Goal: Check status: Check status

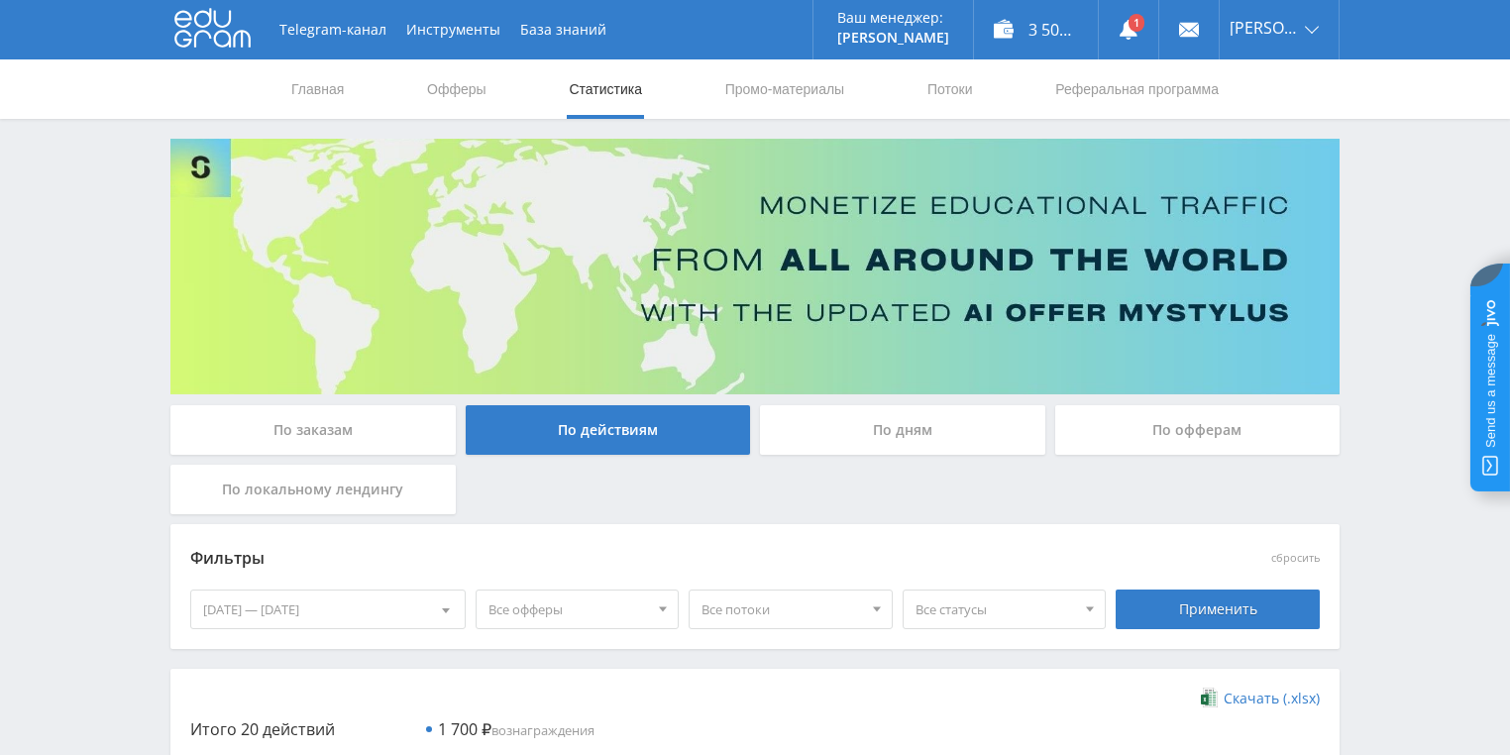
scroll to position [238, 0]
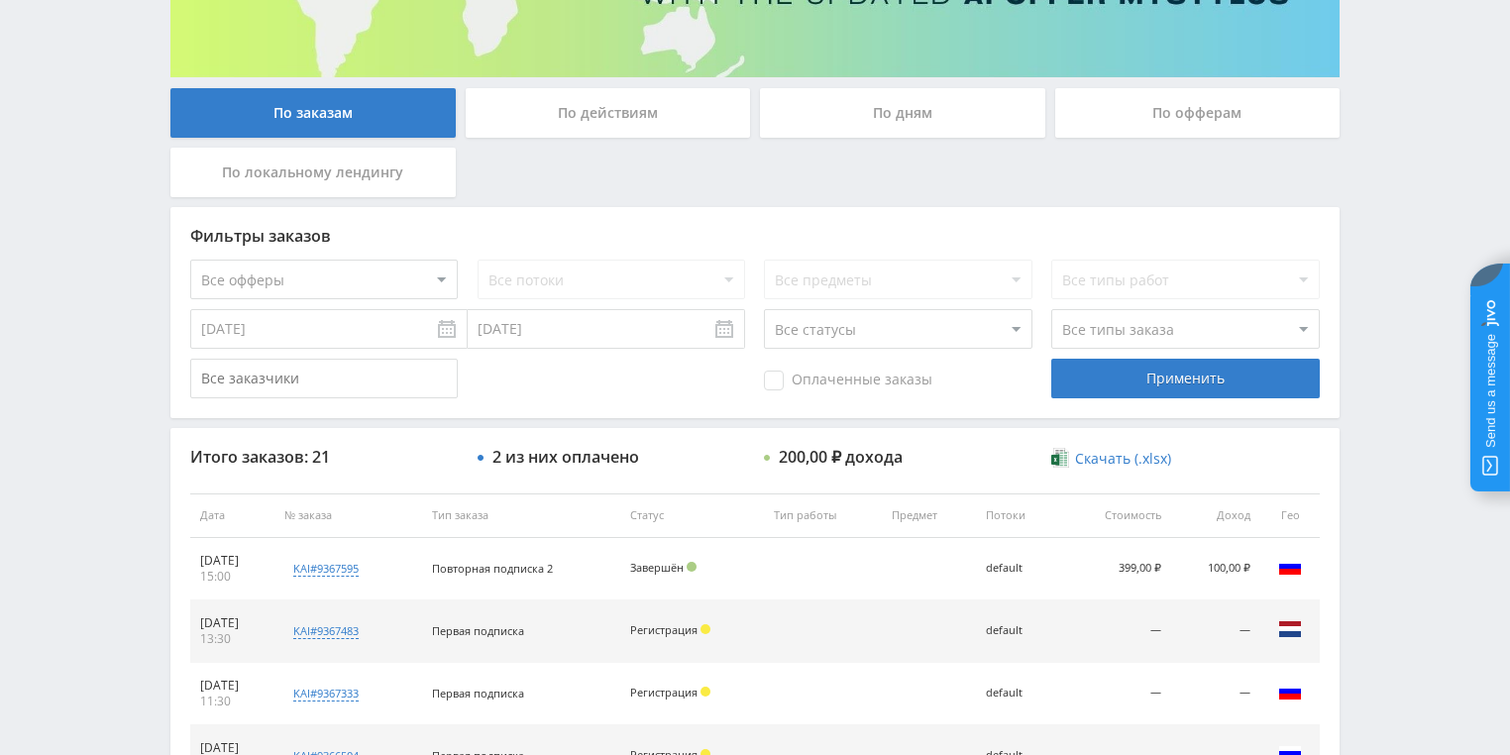
click at [549, 127] on div "По действиям" at bounding box center [608, 113] width 285 height 50
click at [0, 0] on input "По действиям" at bounding box center [0, 0] width 0 height 0
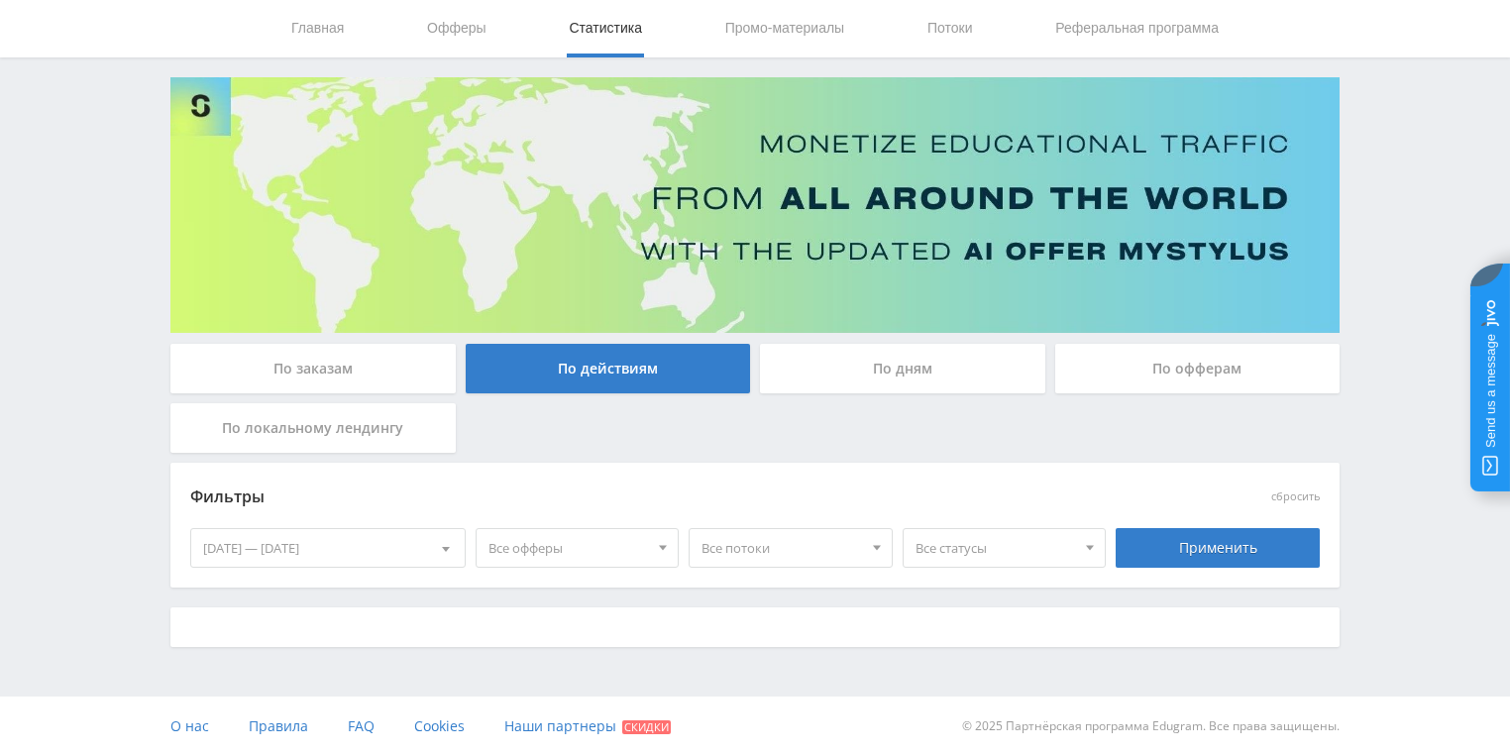
scroll to position [317, 0]
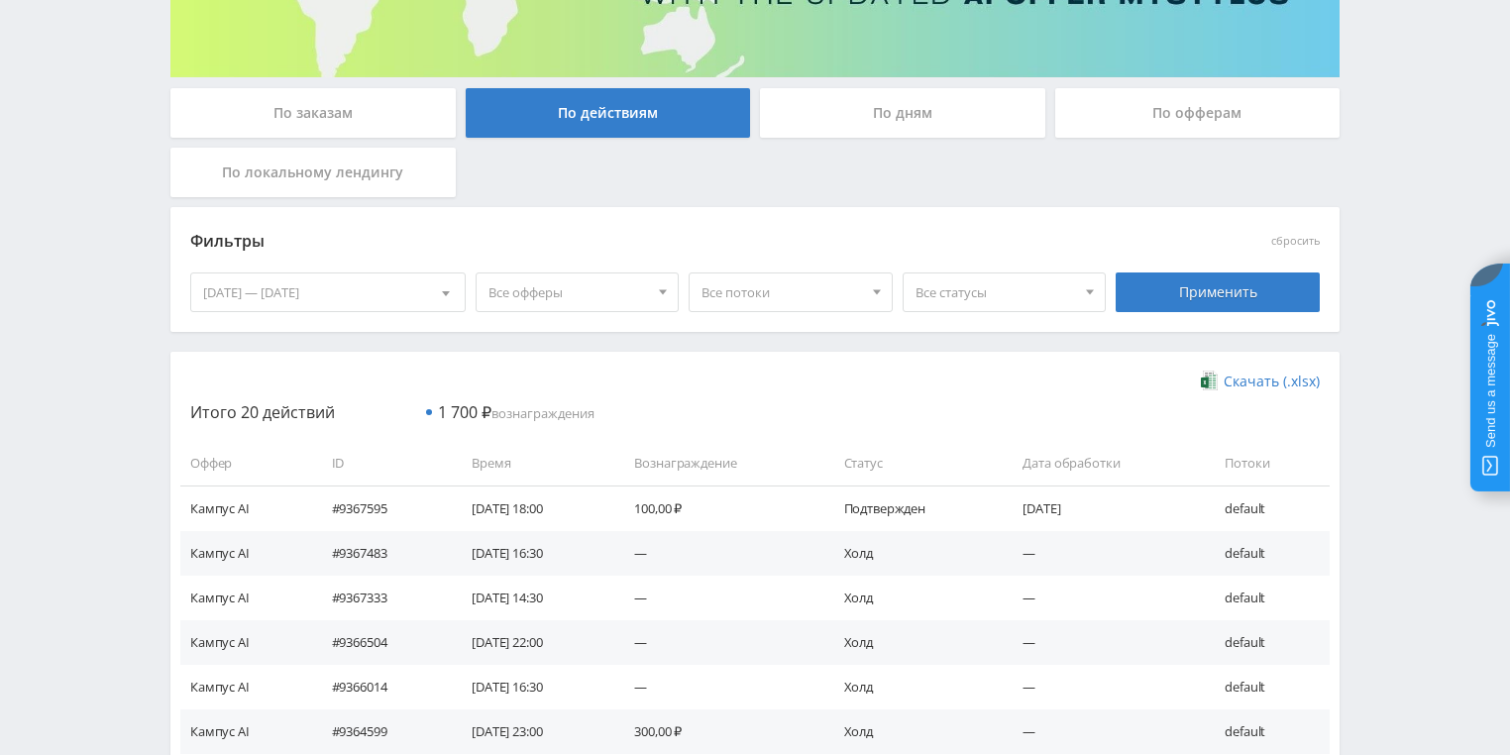
click at [882, 112] on div "По дням" at bounding box center [902, 113] width 285 height 50
click at [0, 0] on input "По дням" at bounding box center [0, 0] width 0 height 0
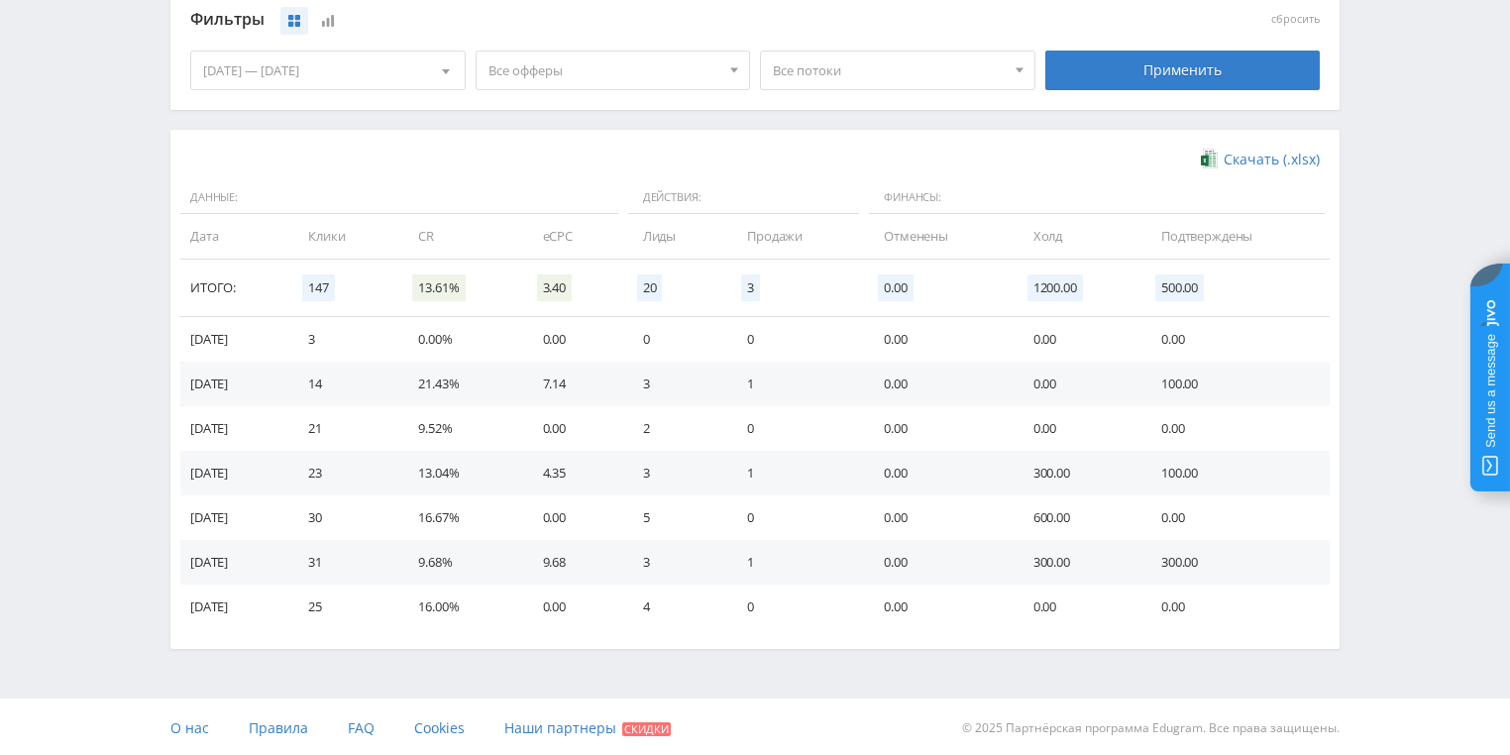
scroll to position [540, 0]
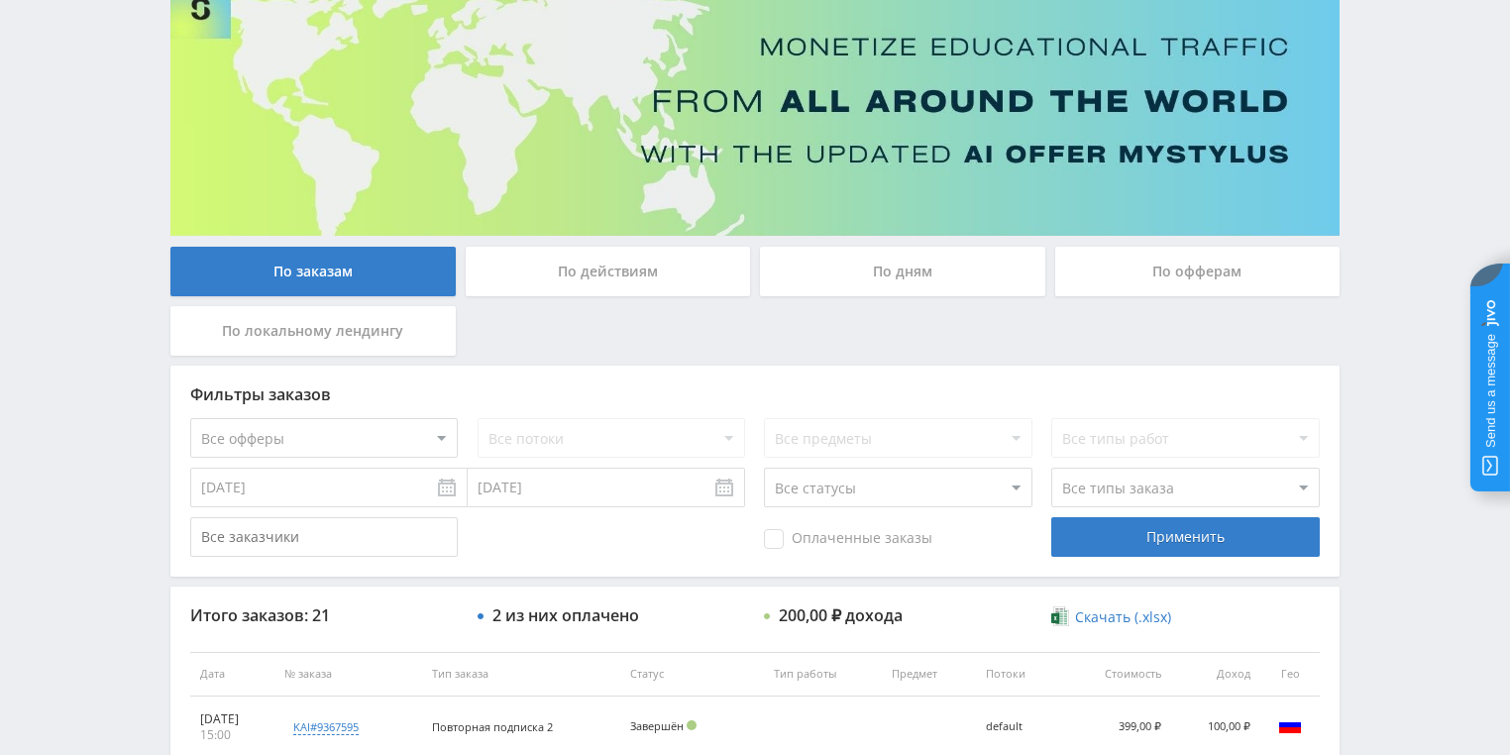
scroll to position [159, 0]
